Goal: Task Accomplishment & Management: Manage account settings

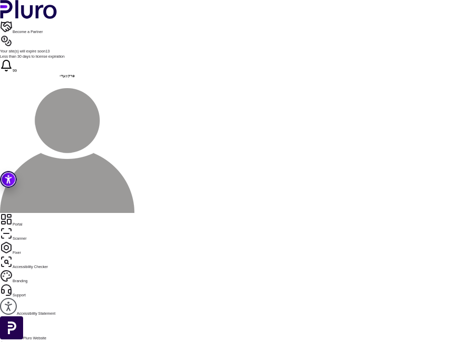
scroll to position [249, 0]
drag, startPoint x: 146, startPoint y: 121, endPoint x: 174, endPoint y: 257, distance: 138.8
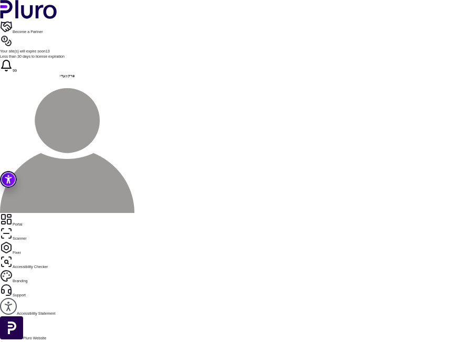
drag, startPoint x: 145, startPoint y: 123, endPoint x: 196, endPoint y: 262, distance: 148.1
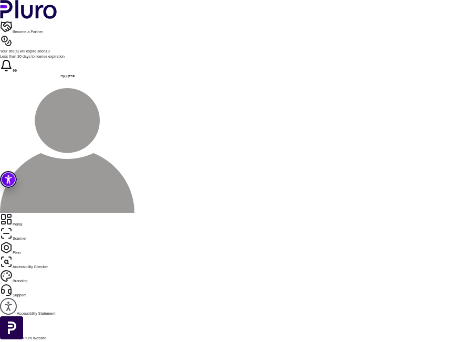
copy div "**********"
